Goal: Transaction & Acquisition: Purchase product/service

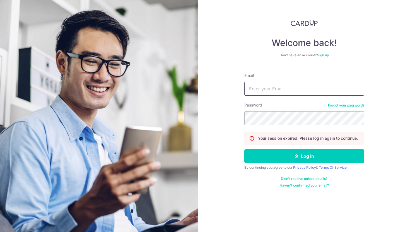
click at [256, 89] on input "Email" at bounding box center [304, 89] width 120 height 14
type input "[EMAIL_ADDRESS][DOMAIN_NAME]"
click at [244, 149] on button "Log in" at bounding box center [304, 156] width 120 height 14
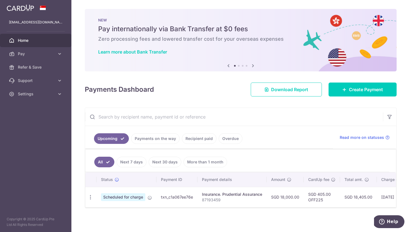
scroll to position [3, 0]
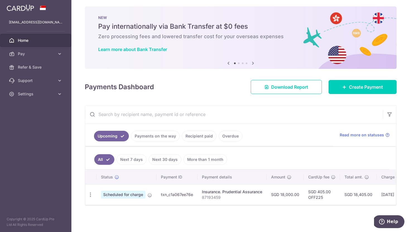
click at [170, 136] on link "Payments on the way" at bounding box center [155, 136] width 49 height 11
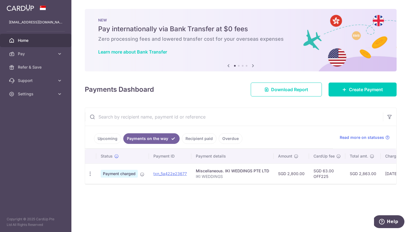
scroll to position [0, 0]
click at [113, 137] on link "Upcoming" at bounding box center [107, 138] width 27 height 11
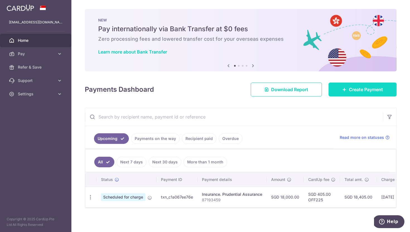
click at [359, 87] on span "Create Payment" at bounding box center [366, 89] width 34 height 7
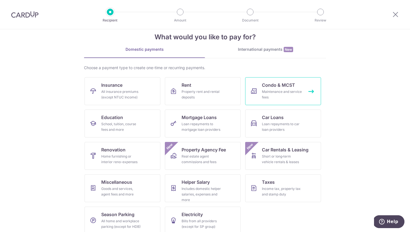
scroll to position [18, 0]
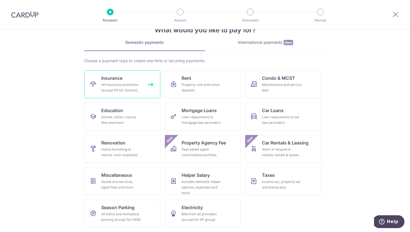
click at [125, 83] on div "All insurance premiums (except NTUC Income)" at bounding box center [121, 87] width 40 height 11
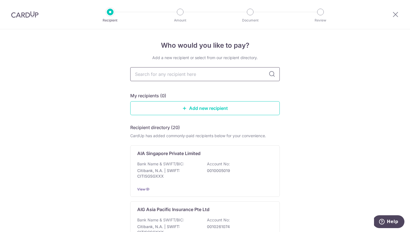
click at [174, 76] on input "text" at bounding box center [204, 74] width 149 height 14
type input "pru"
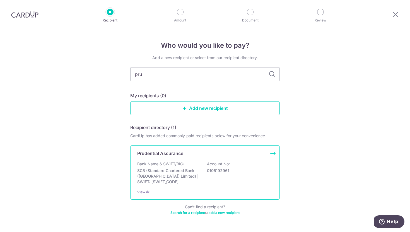
click at [163, 165] on p "Bank Name & SWIFT/BIC:" at bounding box center [160, 164] width 47 height 6
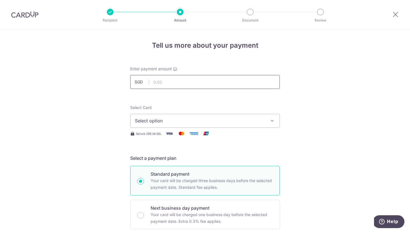
click at [207, 83] on input "text" at bounding box center [204, 82] width 149 height 14
type input "935.20"
click at [200, 120] on span "Select option" at bounding box center [200, 120] width 130 height 7
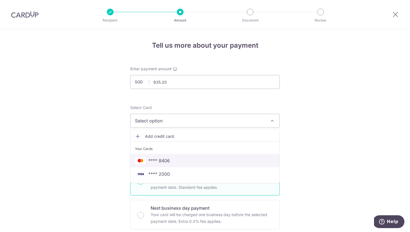
click at [193, 162] on span "**** 8406" at bounding box center [205, 160] width 140 height 7
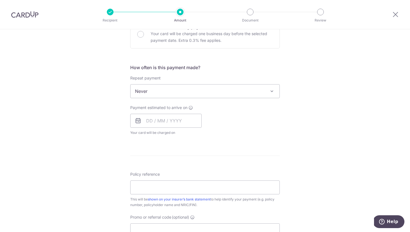
scroll to position [182, 0]
click at [193, 122] on input "text" at bounding box center [165, 120] width 71 height 14
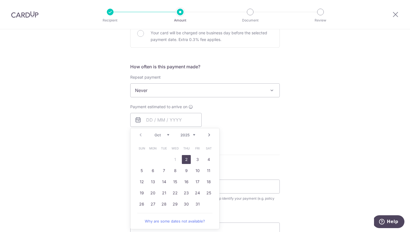
click at [187, 161] on link "2" at bounding box center [186, 159] width 9 height 9
type input "[DATE]"
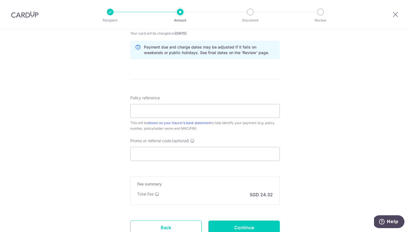
scroll to position [281, 0]
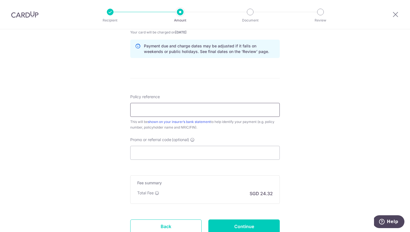
click at [250, 109] on input "Policy reference" at bounding box center [204, 110] width 149 height 14
paste input "A4348926"
type input "A4348926"
click at [315, 107] on div "Tell us more about your payment Enter payment amount SGD 935.20 935.20 Select C…" at bounding box center [205, 11] width 410 height 527
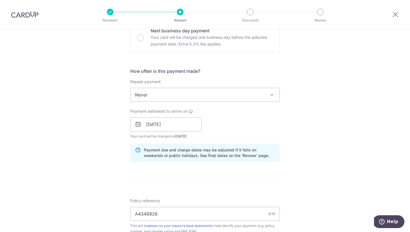
scroll to position [0, 0]
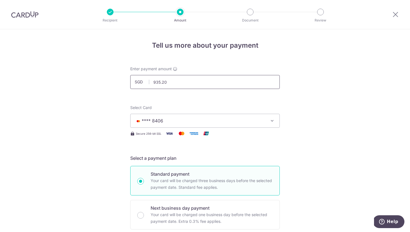
click at [198, 80] on input "935.20" at bounding box center [204, 82] width 149 height 14
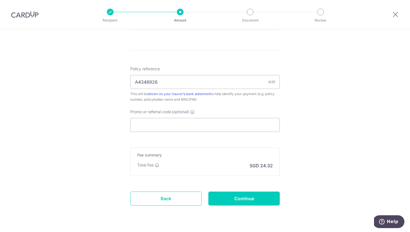
scroll to position [306, 0]
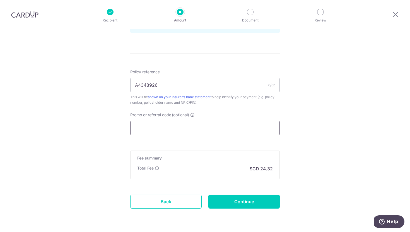
click at [262, 130] on input "Promo or referral code (optional)" at bounding box center [204, 128] width 149 height 14
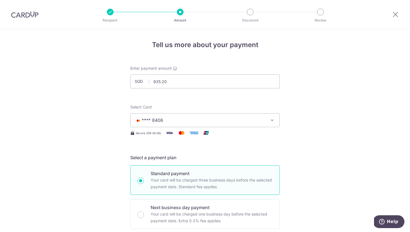
scroll to position [0, 0]
click at [245, 85] on input "935.20" at bounding box center [204, 82] width 149 height 14
type input "9"
type input "935.20"
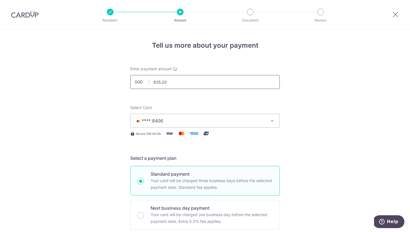
click at [172, 81] on input "935.20" at bounding box center [204, 82] width 149 height 14
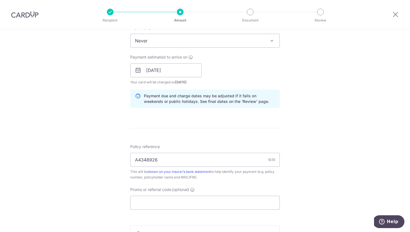
scroll to position [237, 0]
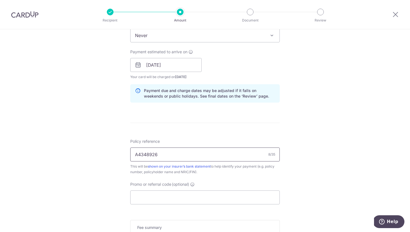
drag, startPoint x: 172, startPoint y: 156, endPoint x: 130, endPoint y: 148, distance: 42.9
click at [130, 148] on input "A4348926" at bounding box center [204, 154] width 149 height 14
click at [215, 136] on form "Enter payment amount SGD 935.20 935.20 Select Card **** 8406 Add credit card Yo…" at bounding box center [204, 61] width 149 height 464
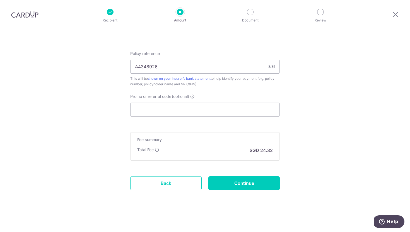
click at [208, 148] on div "Total Fee SGD 24.32" at bounding box center [205, 150] width 136 height 7
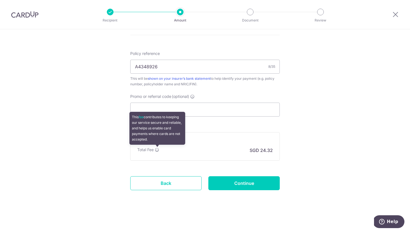
click at [158, 151] on icon at bounding box center [157, 149] width 4 height 4
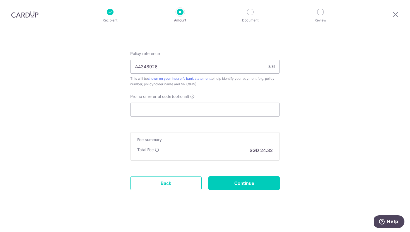
click at [233, 108] on input "Promo or referral code (optional)" at bounding box center [204, 110] width 149 height 14
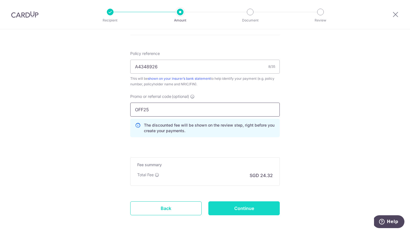
type input "OFF25"
click at [253, 209] on input "Continue" at bounding box center [243, 208] width 71 height 14
type input "Create Schedule"
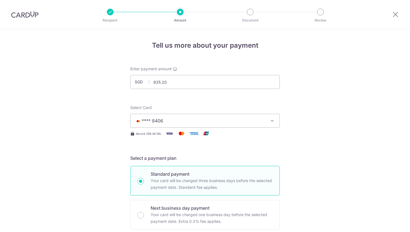
scroll to position [357, 0]
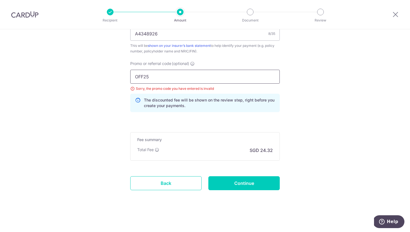
click at [146, 77] on input "OFF25" at bounding box center [204, 77] width 149 height 14
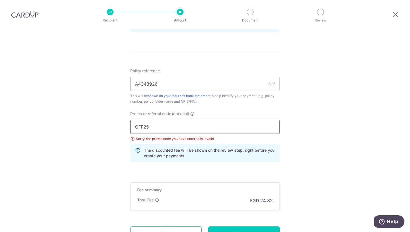
scroll to position [289, 0]
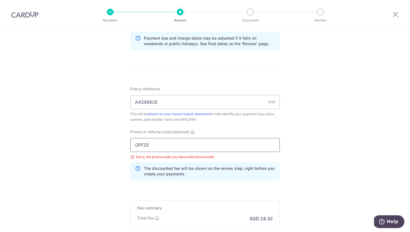
drag, startPoint x: 157, startPoint y: 145, endPoint x: 133, endPoint y: 141, distance: 23.7
click at [133, 141] on input "OFF25" at bounding box center [204, 145] width 149 height 14
paste input "2"
type input "OFF225"
click at [301, 134] on div "Tell us more about your payment Enter payment amount SGD 935.20 935.20 Select C…" at bounding box center [205, 20] width 410 height 560
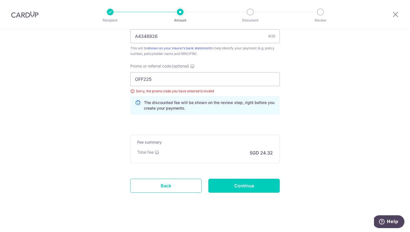
scroll to position [355, 0]
click at [251, 185] on input "Continue" at bounding box center [243, 185] width 71 height 14
type input "Update Schedule"
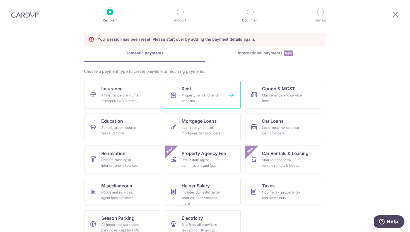
scroll to position [21, 0]
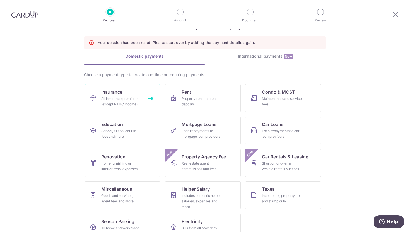
click at [150, 91] on link "Insurance All insurance premiums (except NTUC Income)" at bounding box center [122, 98] width 76 height 28
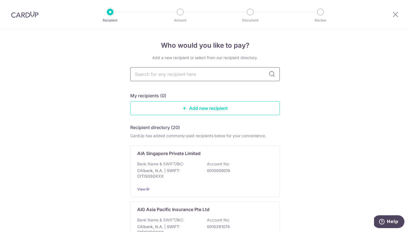
click at [195, 73] on input "text" at bounding box center [204, 74] width 149 height 14
type input "PRU"
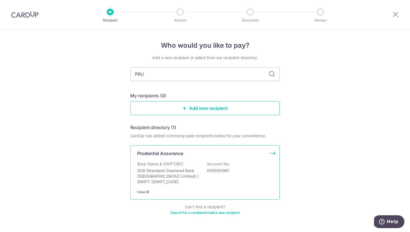
click at [166, 154] on p "Prudential Assurance" at bounding box center [160, 153] width 46 height 7
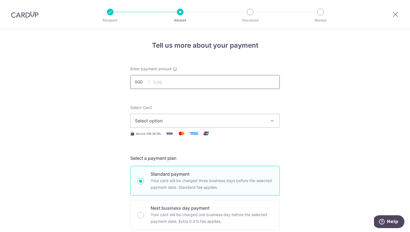
click at [219, 81] on input "text" at bounding box center [204, 82] width 149 height 14
type input "935.20"
click at [257, 122] on span "Select option" at bounding box center [200, 120] width 130 height 7
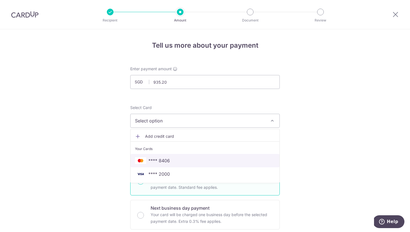
click at [229, 158] on span "**** 8406" at bounding box center [205, 160] width 140 height 7
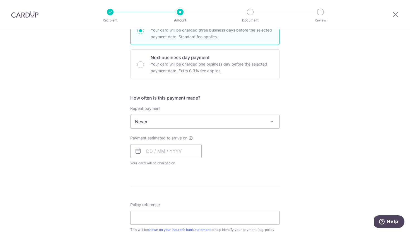
scroll to position [153, 0]
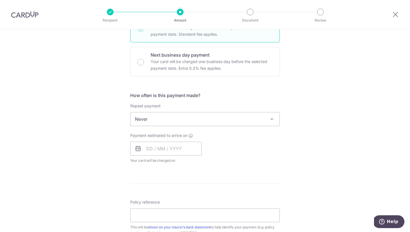
click at [269, 120] on span at bounding box center [271, 119] width 7 height 7
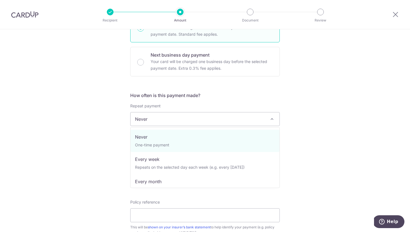
click at [301, 88] on div "Tell us more about your payment Enter payment amount SGD 935.20 935.20 Select C…" at bounding box center [205, 128] width 410 height 504
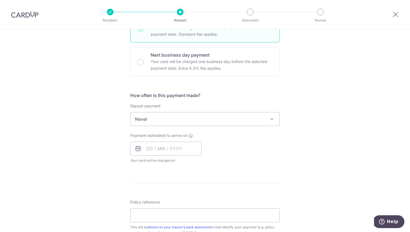
click at [272, 120] on span at bounding box center [271, 119] width 7 height 7
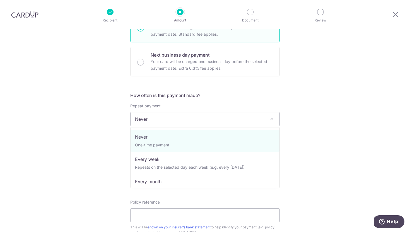
click at [347, 91] on div "Tell us more about your payment Enter payment amount SGD 935.20 935.20 Select C…" at bounding box center [205, 128] width 410 height 504
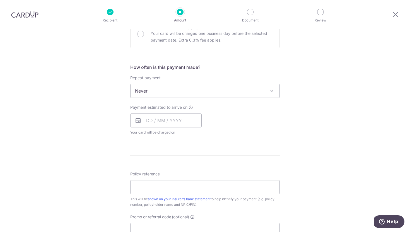
scroll to position [182, 0]
click at [251, 74] on div "How often is this payment made? Repeat payment Never Every week Every month Eve…" at bounding box center [204, 102] width 149 height 76
click at [239, 92] on span "Never" at bounding box center [204, 90] width 149 height 13
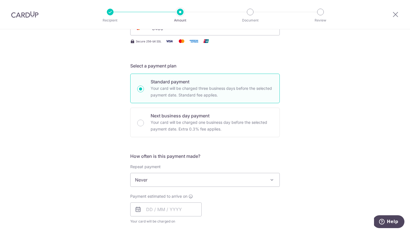
scroll to position [0, 0]
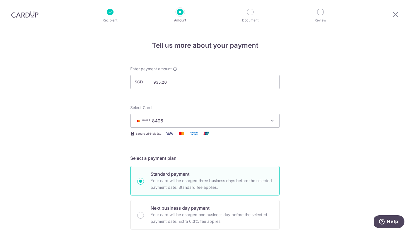
click at [257, 117] on button "**** 8406" at bounding box center [204, 121] width 149 height 14
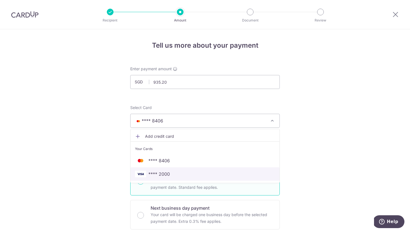
click at [226, 172] on span "**** 2000" at bounding box center [205, 174] width 140 height 7
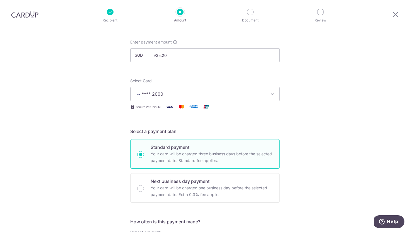
scroll to position [27, 0]
click at [277, 95] on button "**** 2000" at bounding box center [204, 94] width 149 height 14
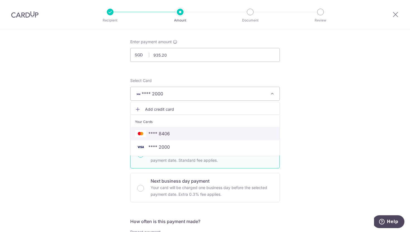
click at [253, 133] on span "**** 8406" at bounding box center [205, 133] width 140 height 7
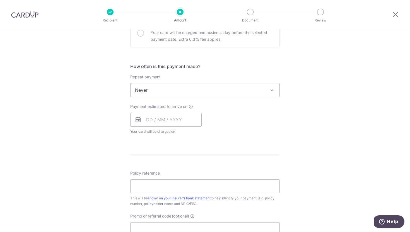
scroll to position [186, 0]
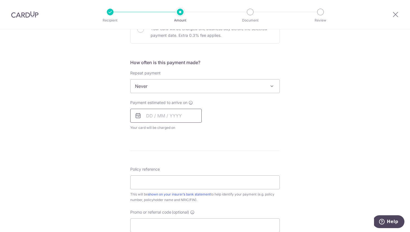
click at [196, 116] on input "text" at bounding box center [165, 116] width 71 height 14
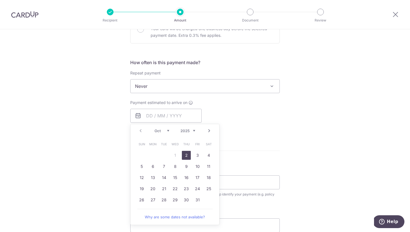
click at [186, 154] on link "2" at bounding box center [186, 155] width 9 height 9
type input "[DATE]"
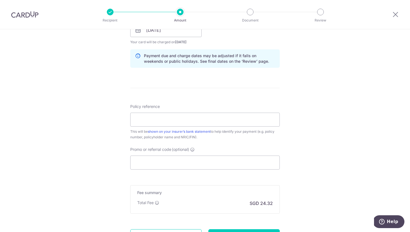
scroll to position [283, 0]
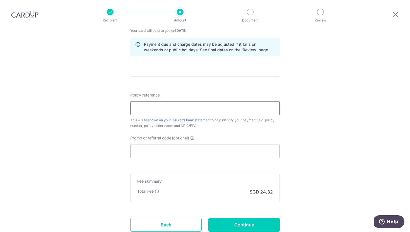
click at [266, 110] on input "Policy reference" at bounding box center [204, 108] width 149 height 14
paste input "OFF225"
type input "OFF225"
drag, startPoint x: 154, startPoint y: 112, endPoint x: 121, endPoint y: 109, distance: 33.3
click at [121, 109] on div "Tell us more about your payment Enter payment amount SGD 935.20 935.20 Select C…" at bounding box center [205, 9] width 410 height 527
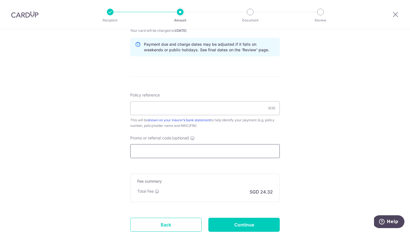
click at [140, 150] on input "Promo or referral code (optional)" at bounding box center [204, 151] width 149 height 14
paste input "OFF225"
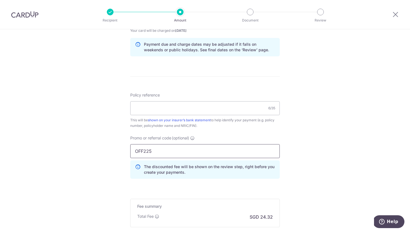
type input "OFF225"
click at [171, 110] on input "Policy reference" at bounding box center [204, 108] width 149 height 14
paste input "A4348926"
type input "A4348926"
click at [314, 124] on div "Tell us more about your payment Enter payment amount SGD 935.20 935.20 Select C…" at bounding box center [205, 22] width 410 height 552
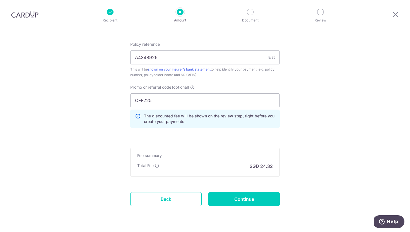
scroll to position [350, 0]
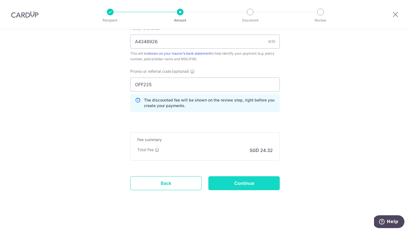
click at [255, 183] on input "Continue" at bounding box center [243, 183] width 71 height 14
type input "Create Schedule"
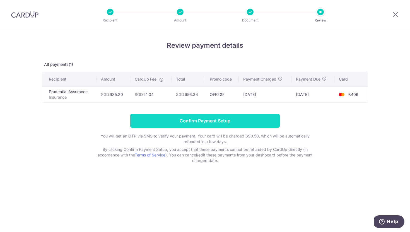
click at [255, 121] on input "Confirm Payment Setup" at bounding box center [204, 121] width 149 height 14
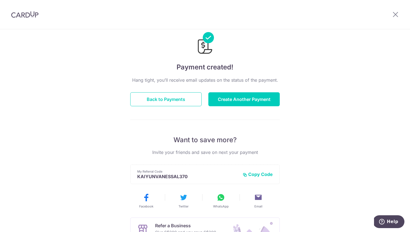
scroll to position [11, 0]
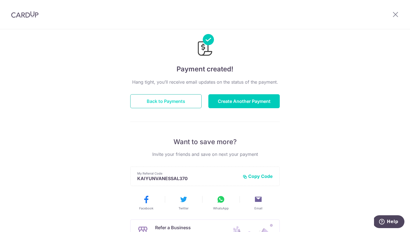
click at [166, 98] on button "Back to Payments" at bounding box center [165, 101] width 71 height 14
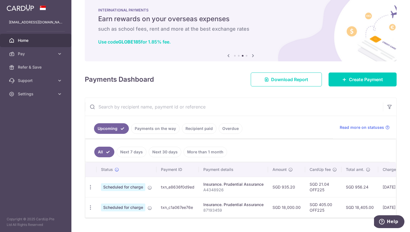
scroll to position [23, 0]
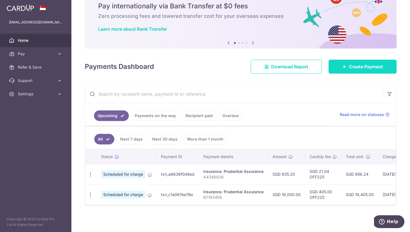
click at [376, 71] on link "Create Payment" at bounding box center [362, 67] width 68 height 14
